Goal: Find specific page/section: Locate a particular part of the current website

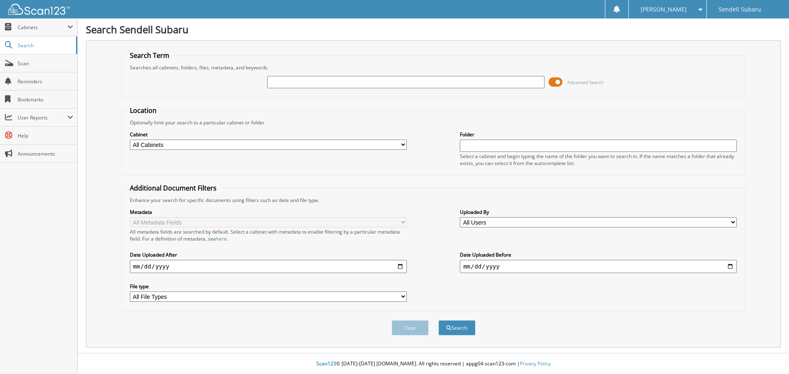
click at [288, 79] on input "text" at bounding box center [405, 82] width 277 height 12
type input "79446"
click at [445, 324] on button "Search" at bounding box center [457, 328] width 37 height 15
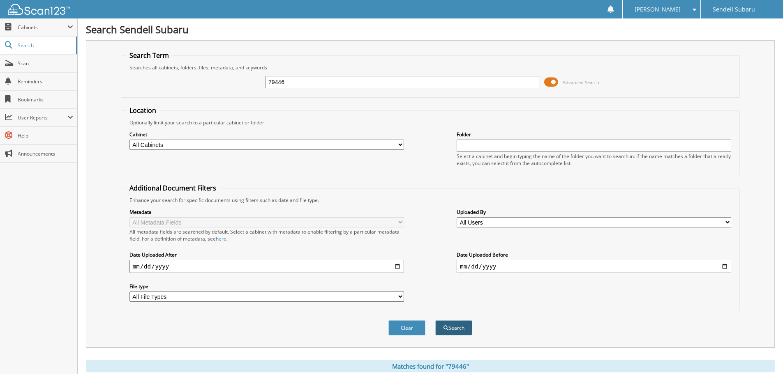
click at [467, 325] on button "Search" at bounding box center [453, 328] width 37 height 15
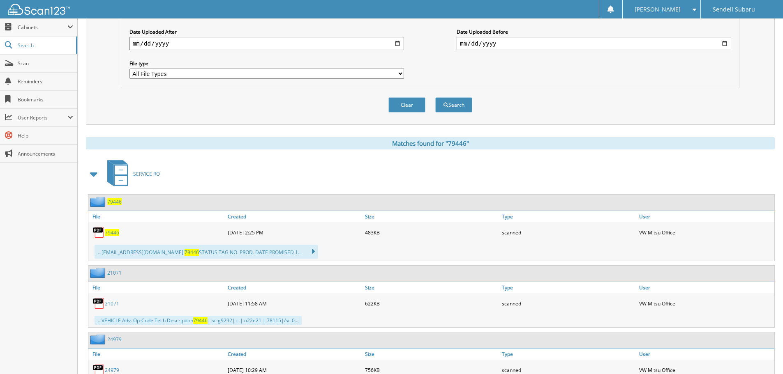
scroll to position [329, 0]
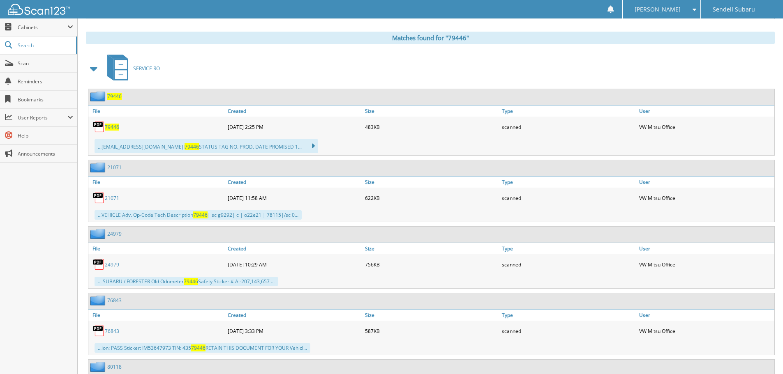
click at [112, 125] on span "79446" at bounding box center [112, 127] width 14 height 7
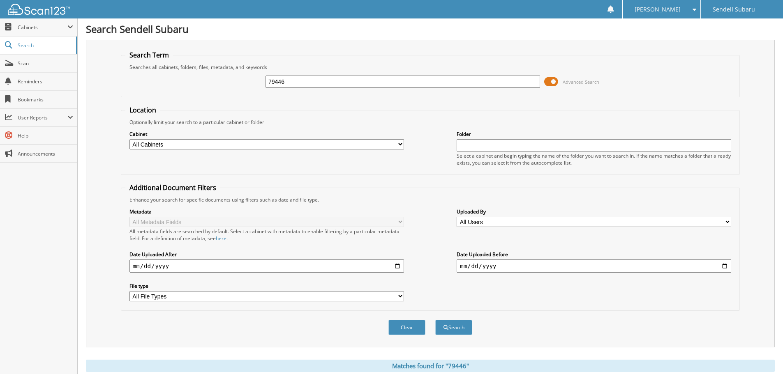
scroll to position [0, 0]
click at [292, 84] on input "79446" at bounding box center [402, 82] width 275 height 12
type input "80118"
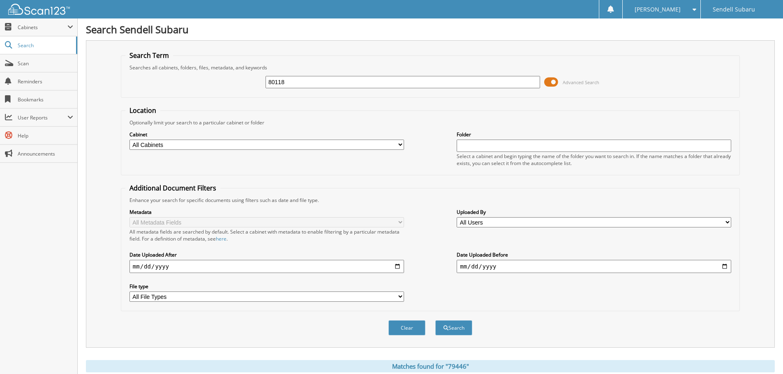
click at [435, 321] on button "Search" at bounding box center [453, 328] width 37 height 15
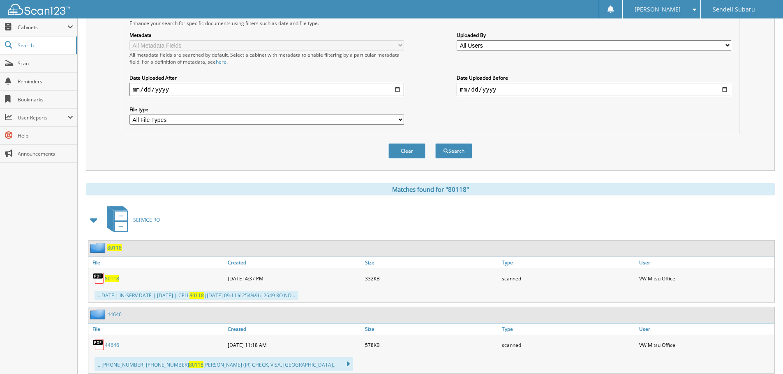
scroll to position [247, 0]
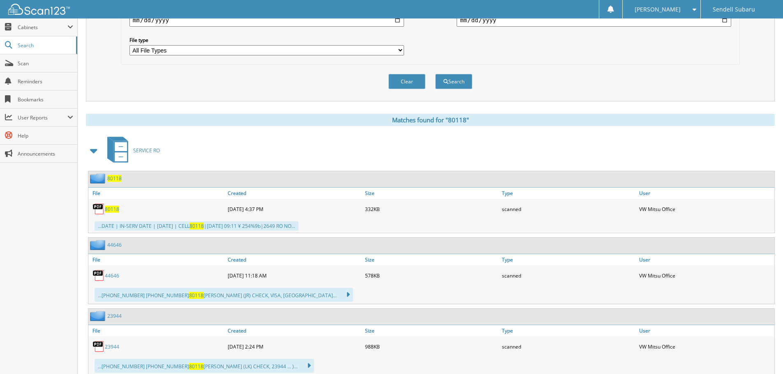
click at [113, 208] on span "80118" at bounding box center [112, 209] width 14 height 7
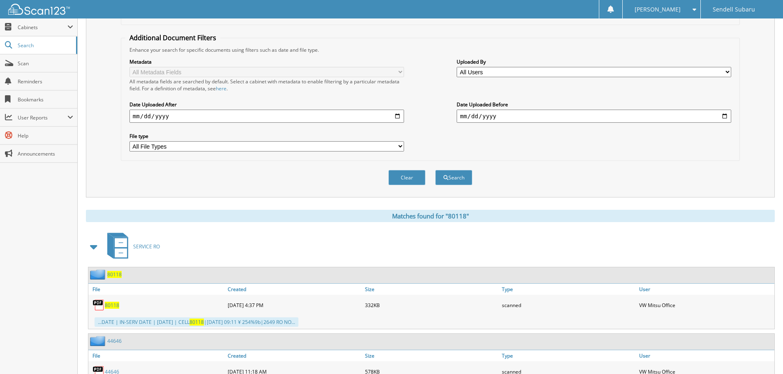
scroll to position [329, 0]
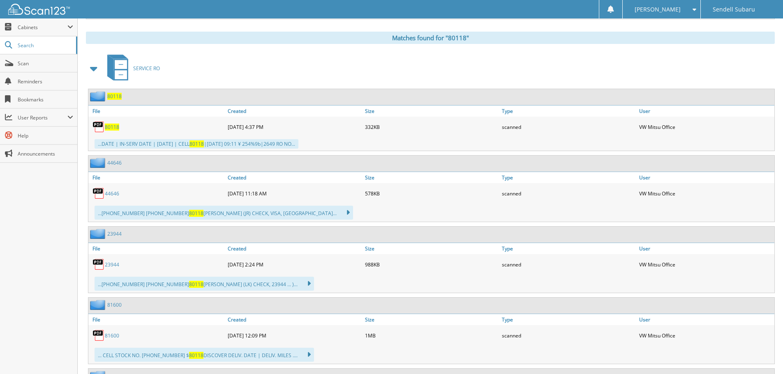
click at [114, 127] on span "80118" at bounding box center [112, 127] width 14 height 7
